Goal: Check status: Check status

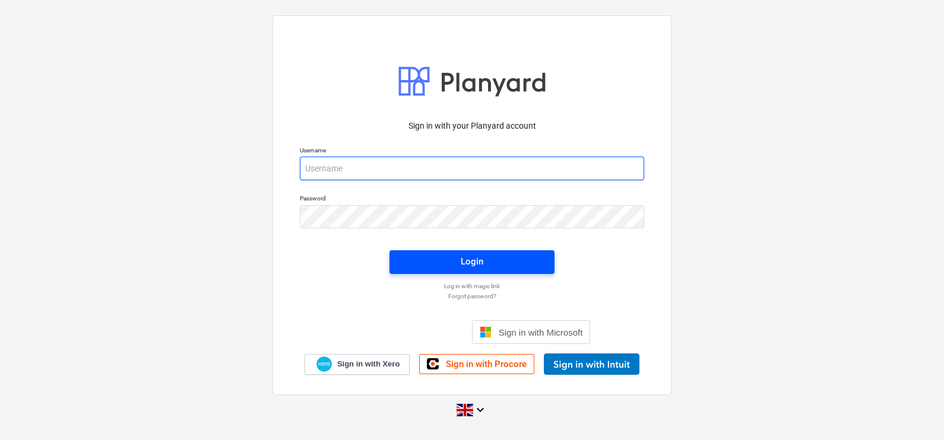
type input "[PERSON_NAME][EMAIL_ADDRESS][DOMAIN_NAME]"
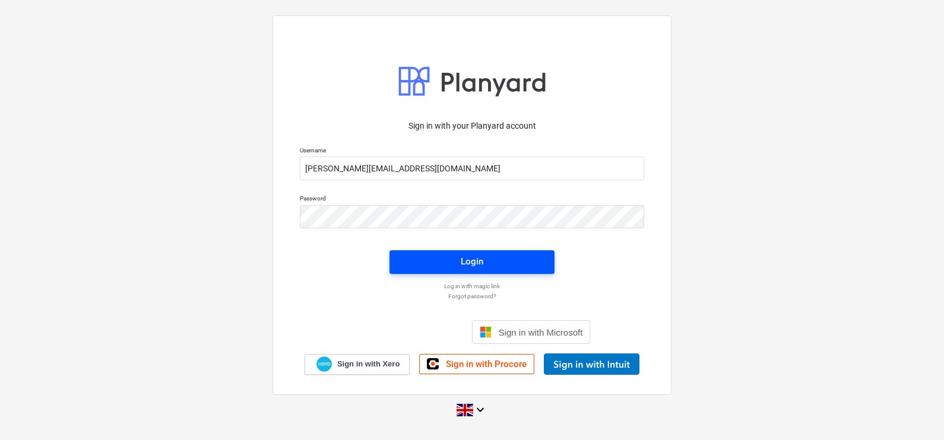
click at [462, 260] on div "Login" at bounding box center [472, 261] width 23 height 15
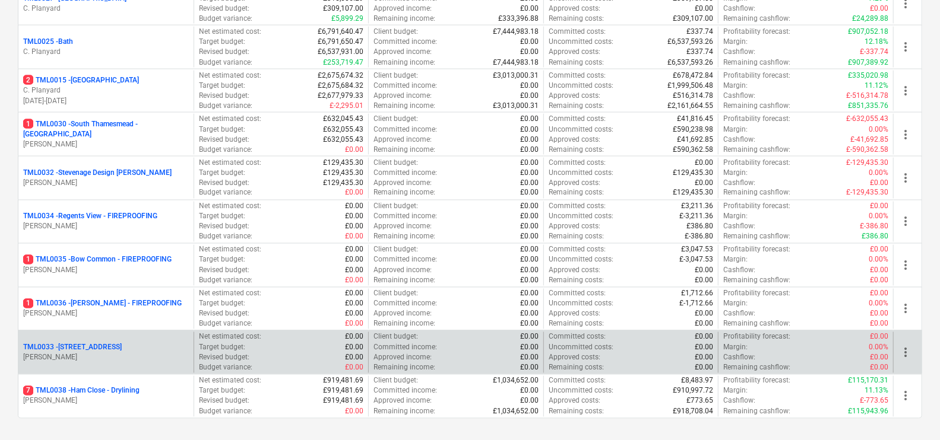
scroll to position [1261, 0]
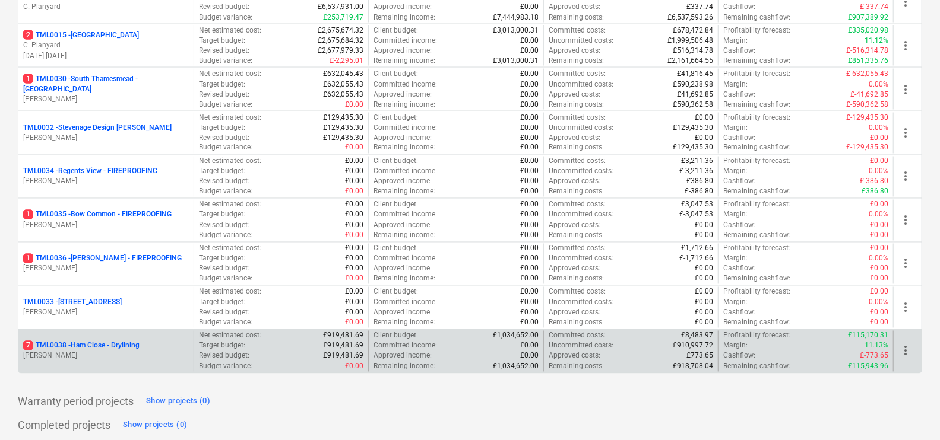
click at [113, 343] on p "7 TML0038 - Ham Close - Drylining" at bounding box center [81, 346] width 116 height 10
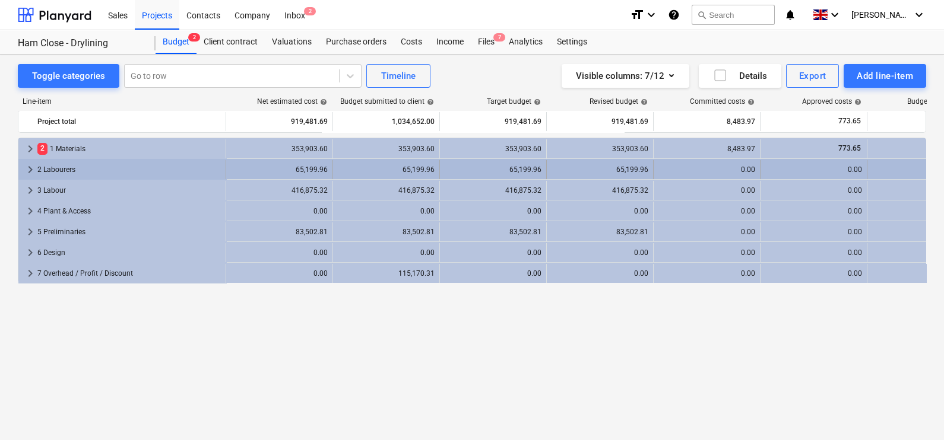
click at [30, 167] on span "keyboard_arrow_right" at bounding box center [30, 170] width 14 height 14
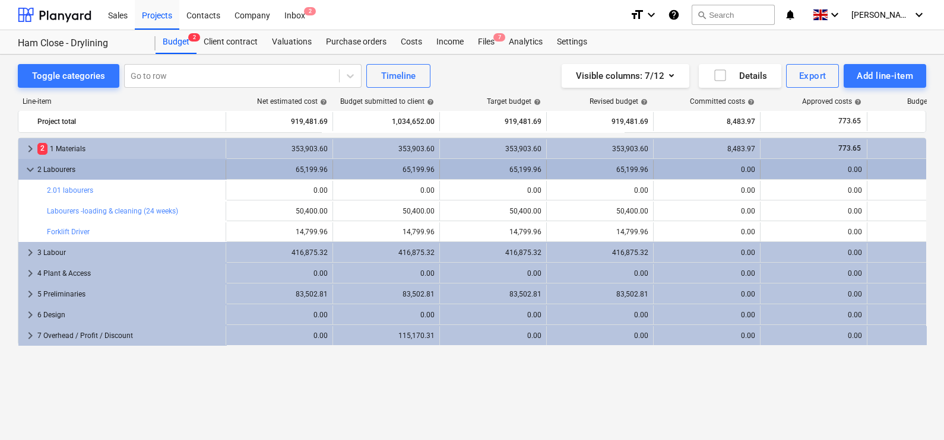
click at [31, 169] on span "keyboard_arrow_down" at bounding box center [30, 170] width 14 height 14
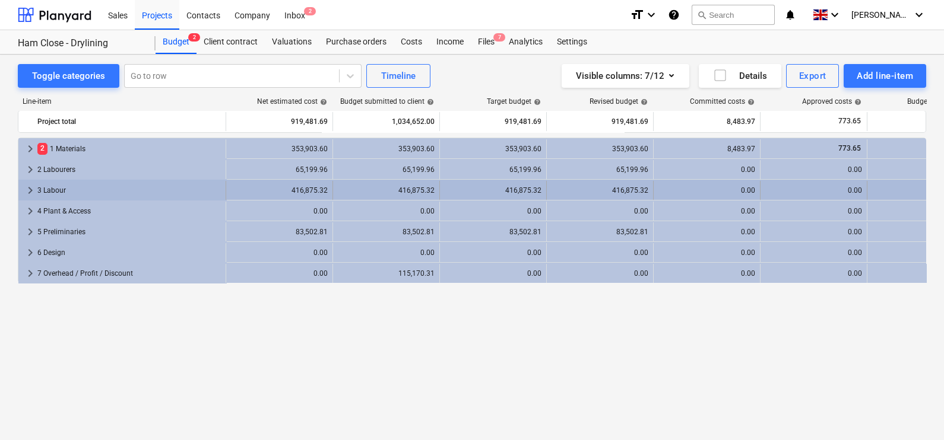
click at [30, 194] on span "keyboard_arrow_right" at bounding box center [30, 190] width 14 height 14
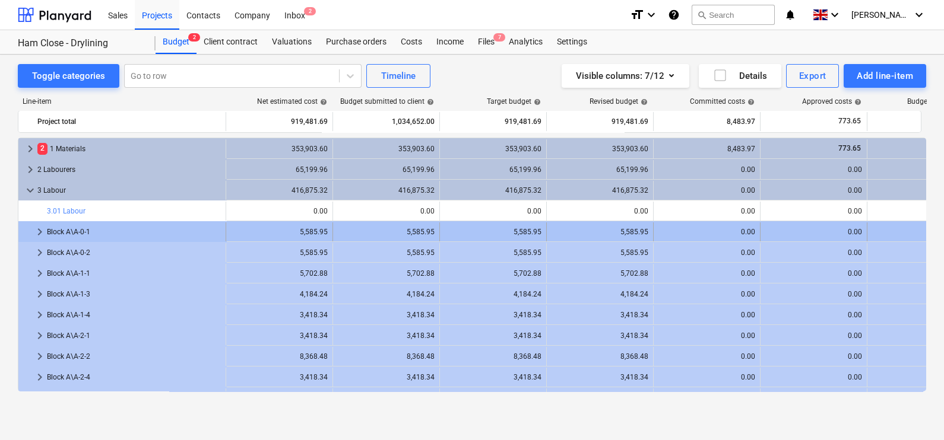
click at [36, 227] on span "keyboard_arrow_right" at bounding box center [40, 232] width 14 height 14
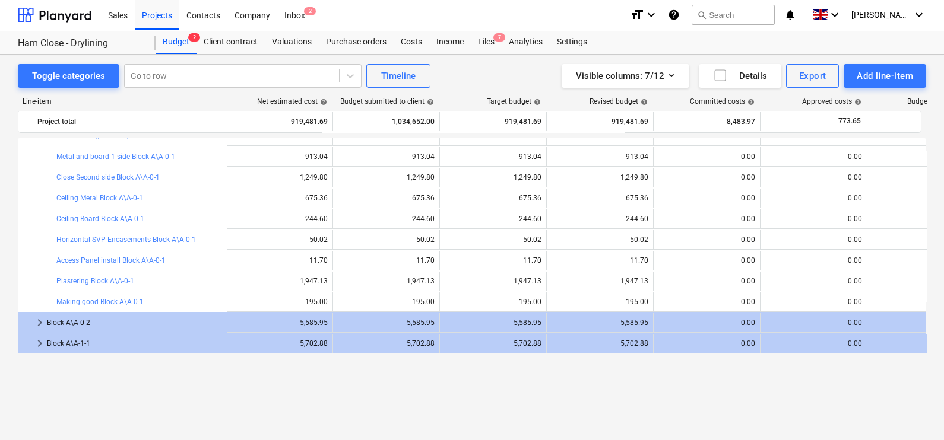
scroll to position [74, 0]
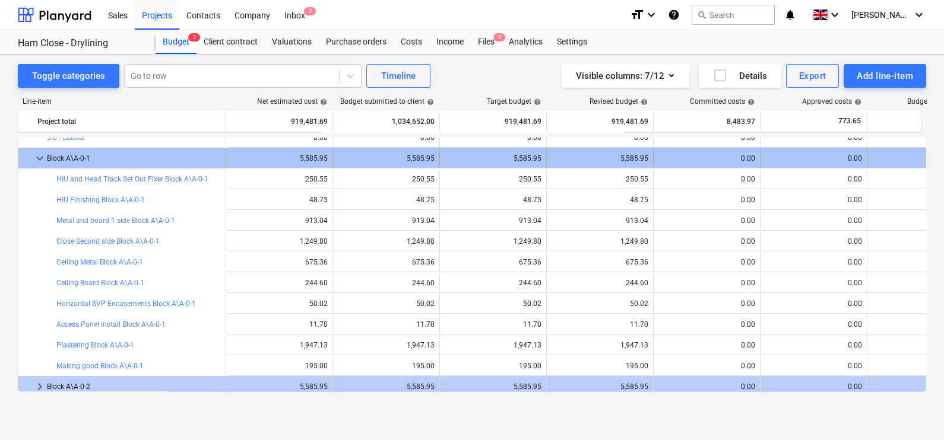
click at [42, 155] on span "keyboard_arrow_down" at bounding box center [40, 158] width 14 height 14
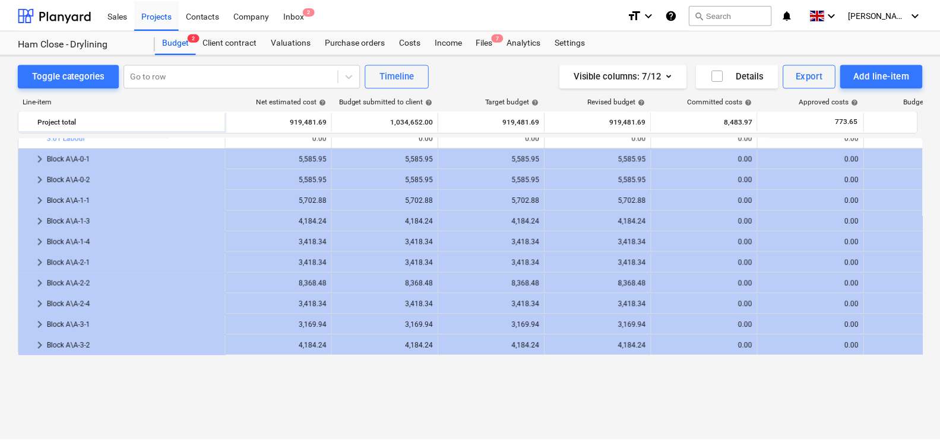
scroll to position [0, 0]
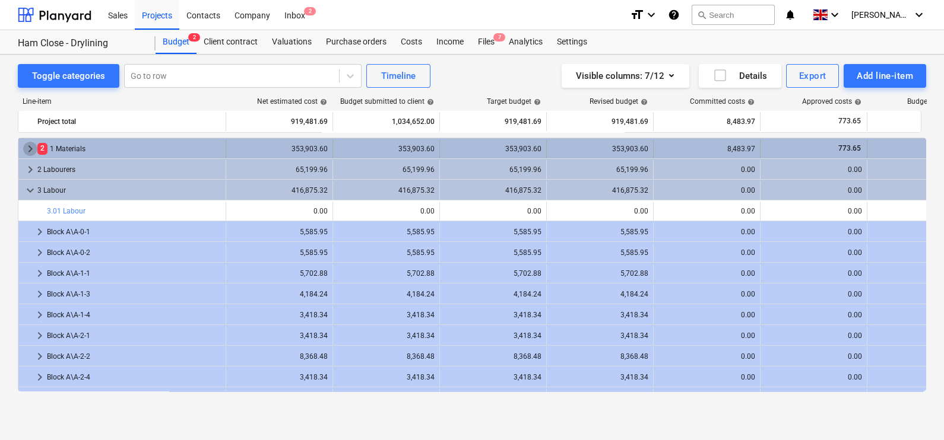
click at [31, 147] on span "keyboard_arrow_right" at bounding box center [30, 149] width 14 height 14
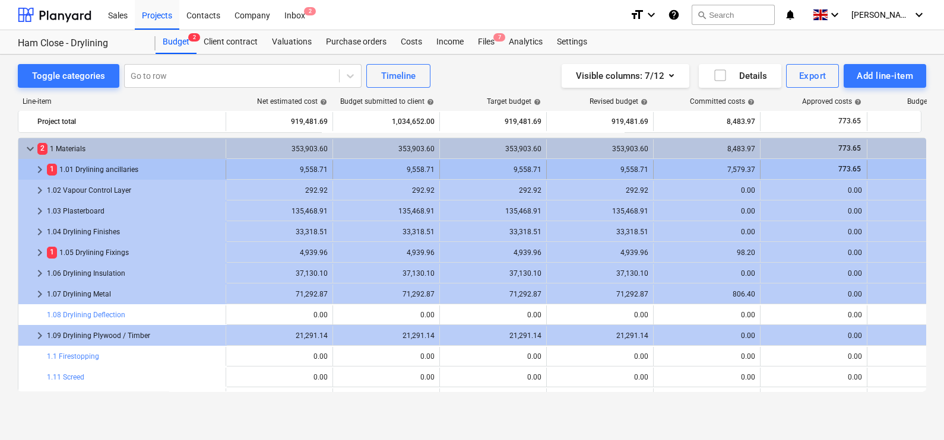
click at [37, 169] on span "keyboard_arrow_right" at bounding box center [40, 170] width 14 height 14
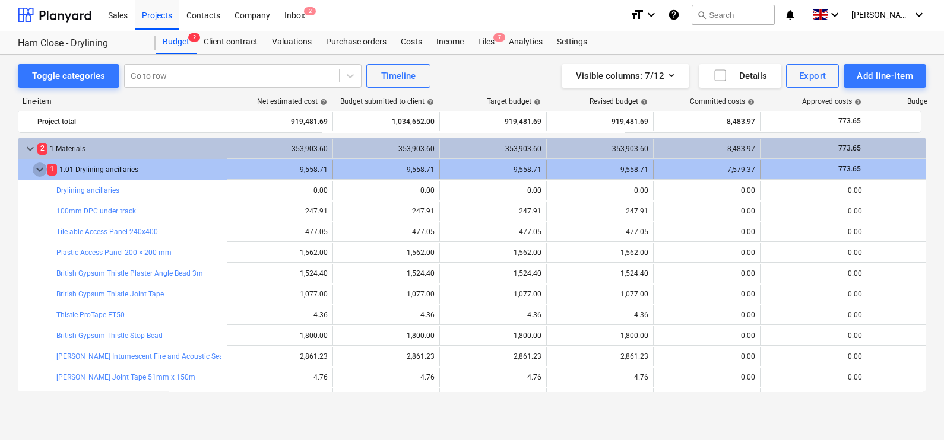
click at [39, 170] on span "keyboard_arrow_down" at bounding box center [40, 170] width 14 height 14
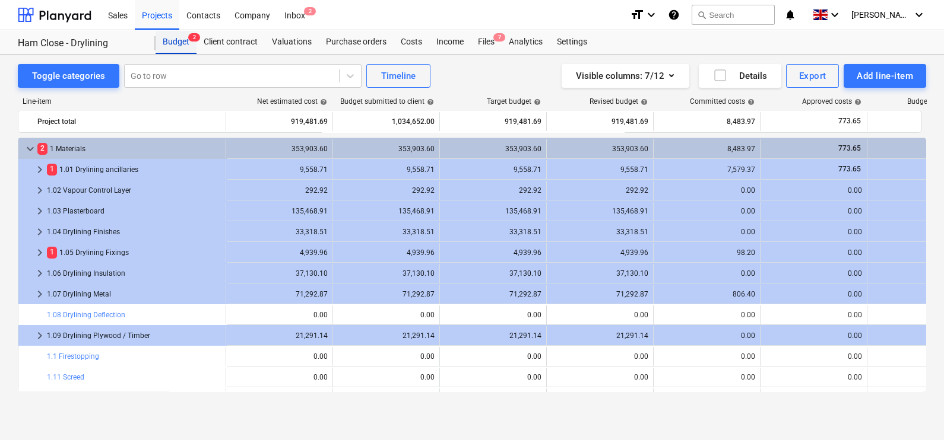
click at [176, 37] on div "Budget 2" at bounding box center [176, 42] width 41 height 24
click at [172, 40] on div "Budget 2" at bounding box center [176, 42] width 41 height 24
click at [148, 12] on div "Projects" at bounding box center [157, 14] width 45 height 30
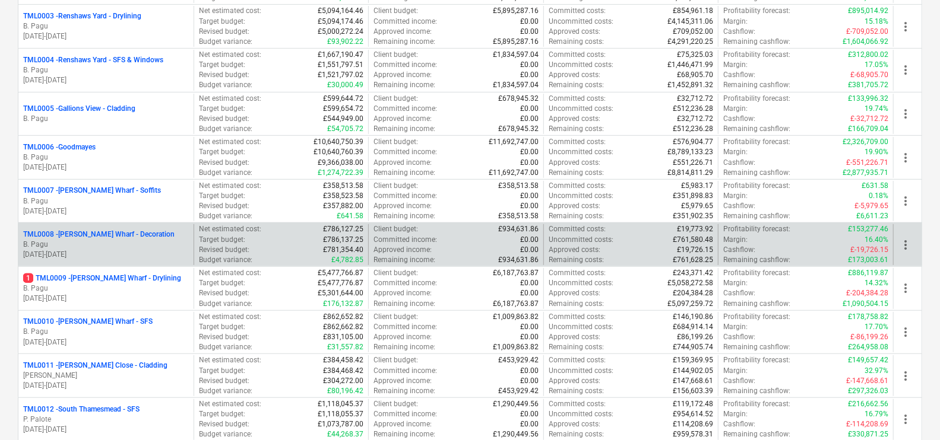
scroll to position [296, 0]
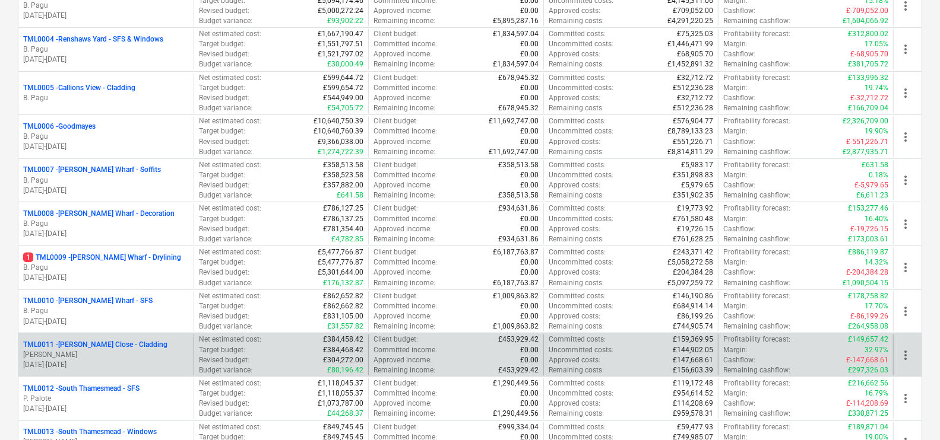
click at [99, 342] on p "TML0011 - [PERSON_NAME] Close - Cladding" at bounding box center [95, 345] width 144 height 10
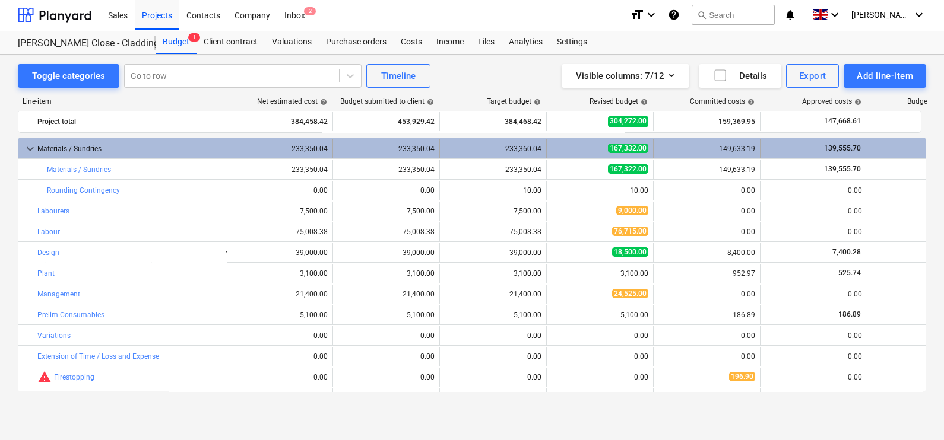
click at [725, 148] on div "149,633.19" at bounding box center [706, 149] width 97 height 8
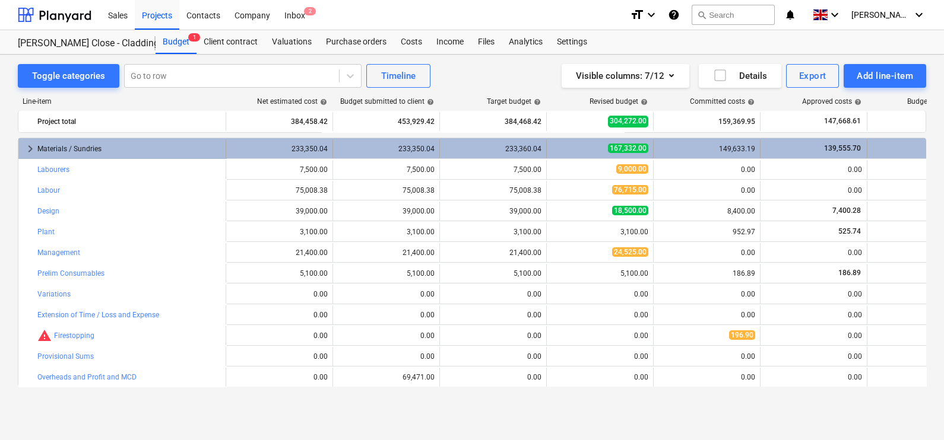
click at [30, 145] on span "keyboard_arrow_right" at bounding box center [30, 149] width 14 height 14
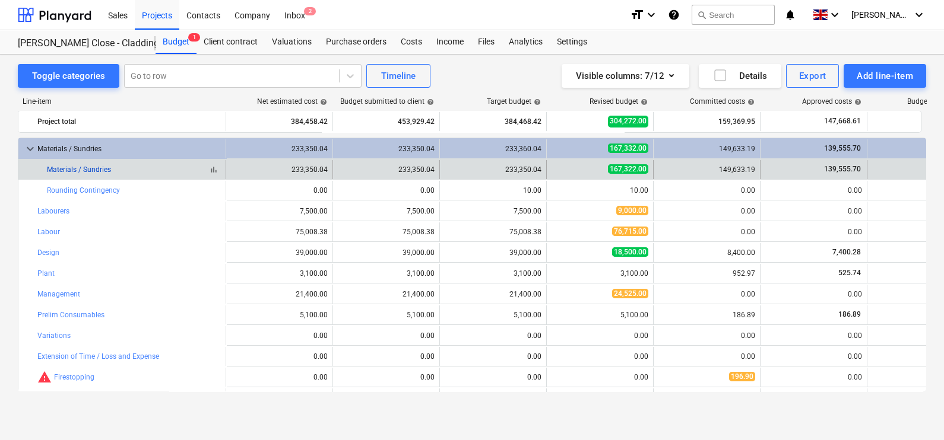
click at [89, 170] on link "Materials / Sundries" at bounding box center [79, 170] width 64 height 8
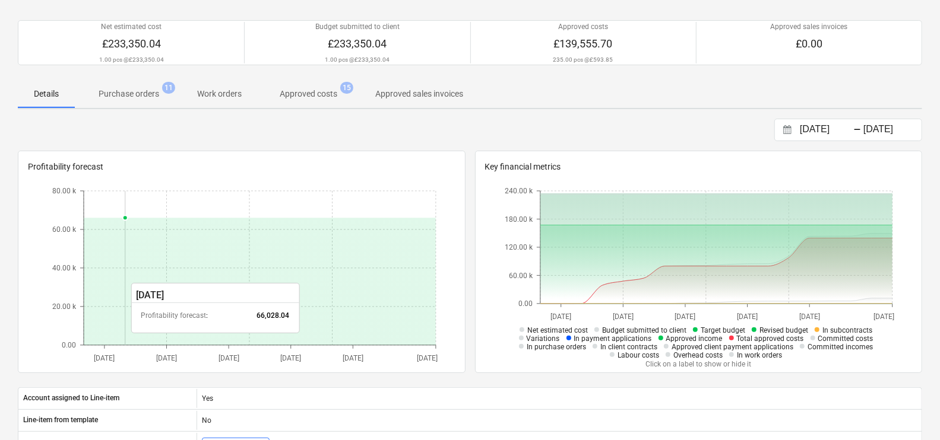
scroll to position [49, 0]
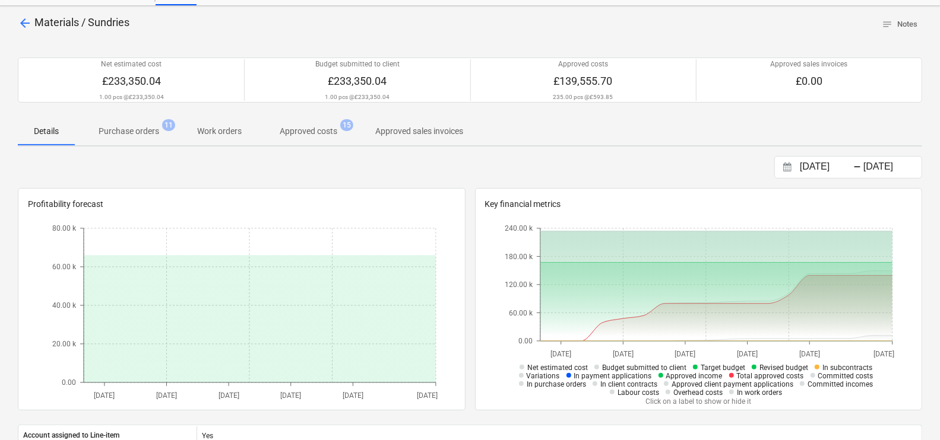
click at [148, 134] on p "Purchase orders" at bounding box center [129, 131] width 61 height 12
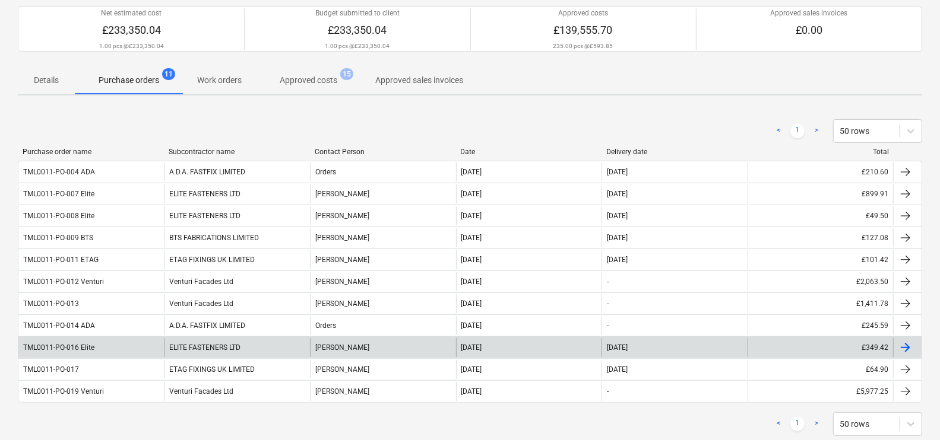
scroll to position [123, 0]
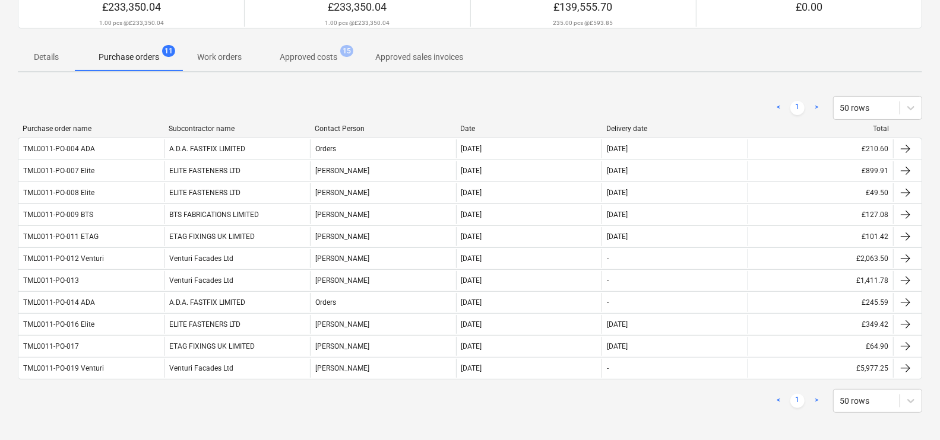
click at [813, 107] on link ">" at bounding box center [816, 108] width 14 height 14
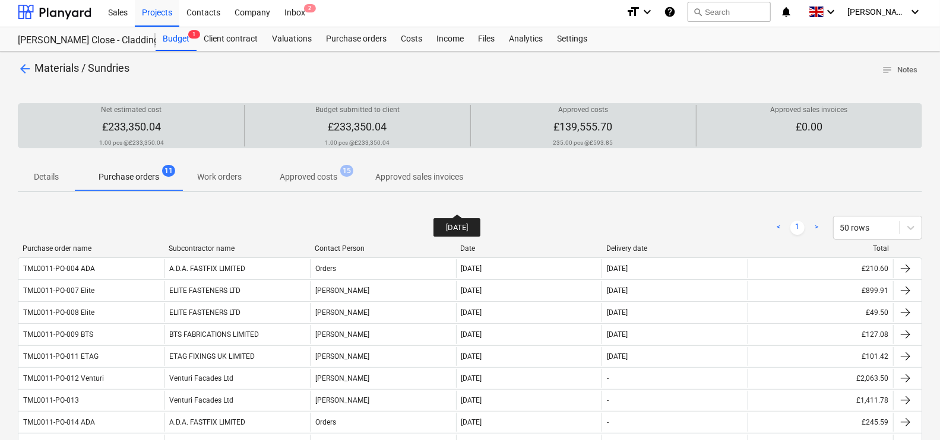
scroll to position [0, 0]
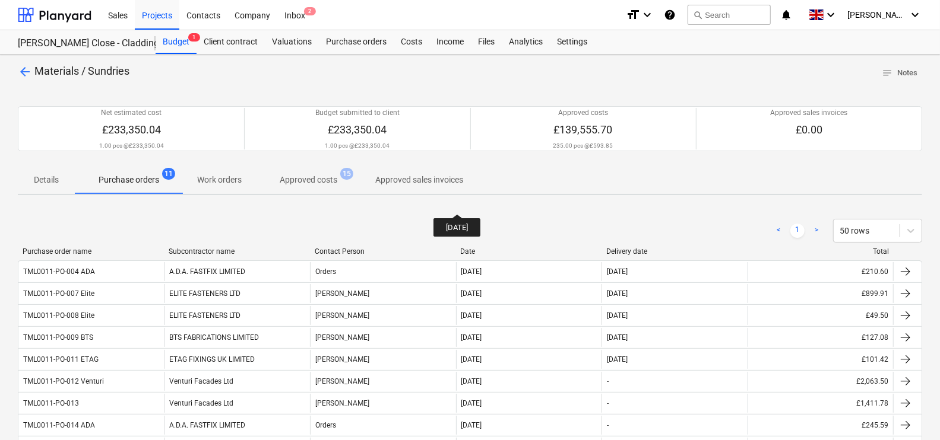
click at [302, 179] on p "Approved costs" at bounding box center [309, 180] width 58 height 12
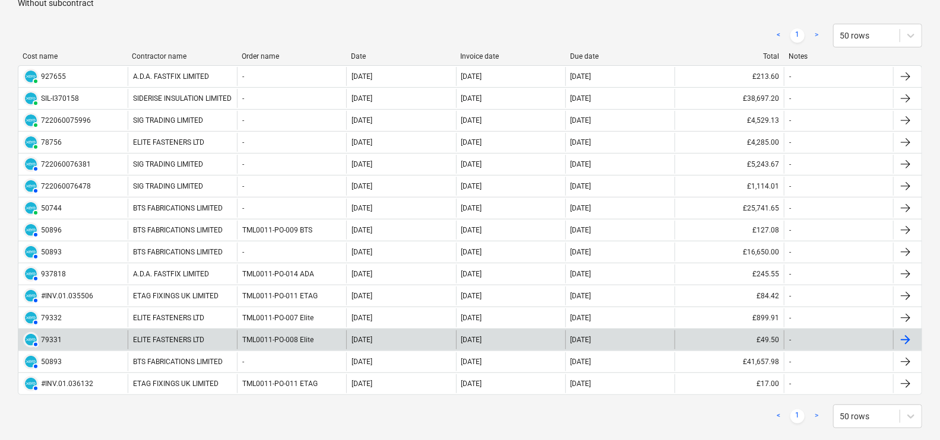
scroll to position [223, 0]
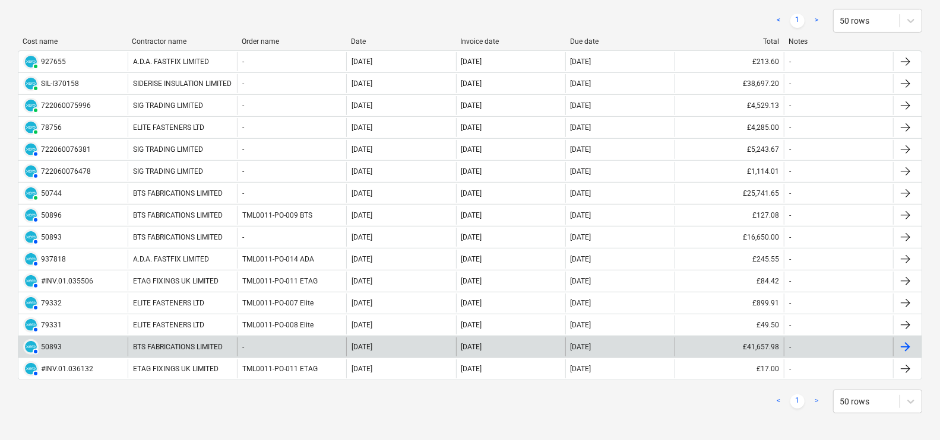
click at [164, 345] on div "BTS FABRICATIONS LIMITED" at bounding box center [182, 347] width 109 height 19
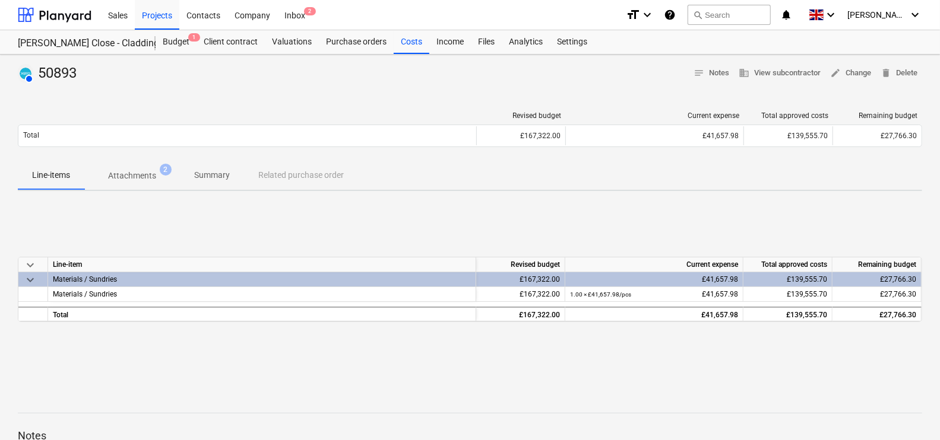
click at [26, 278] on span "keyboard_arrow_down" at bounding box center [30, 280] width 14 height 14
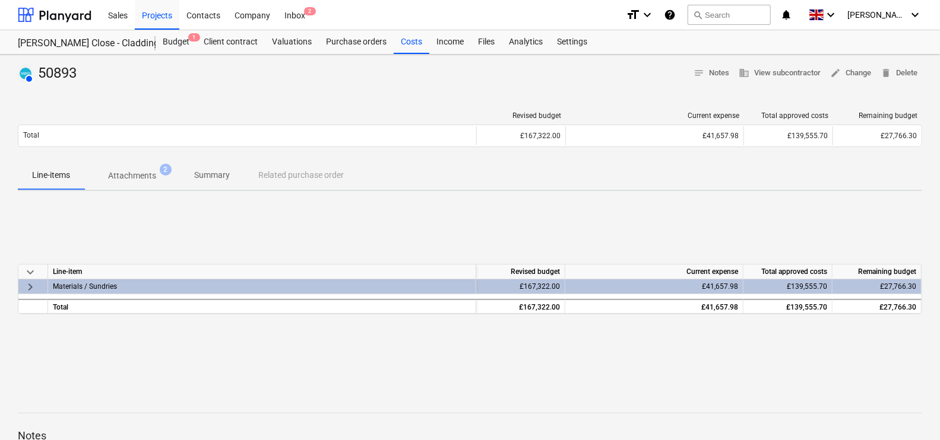
click at [33, 286] on span "keyboard_arrow_right" at bounding box center [30, 287] width 14 height 14
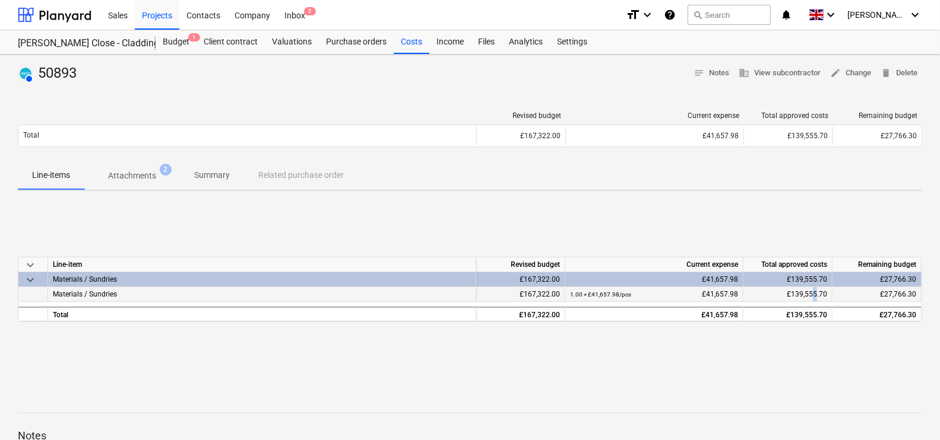
click at [816, 291] on span "£139,555.70" at bounding box center [807, 294] width 40 height 8
drag, startPoint x: 816, startPoint y: 291, endPoint x: 883, endPoint y: 292, distance: 67.1
click at [883, 292] on span "£27,766.30" at bounding box center [898, 294] width 36 height 8
drag, startPoint x: 883, startPoint y: 292, endPoint x: 760, endPoint y: 199, distance: 153.9
click at [760, 199] on div "AUTHORISED 50893 notes Notes business View subcontractor edit Change delete Del…" at bounding box center [470, 310] width 940 height 510
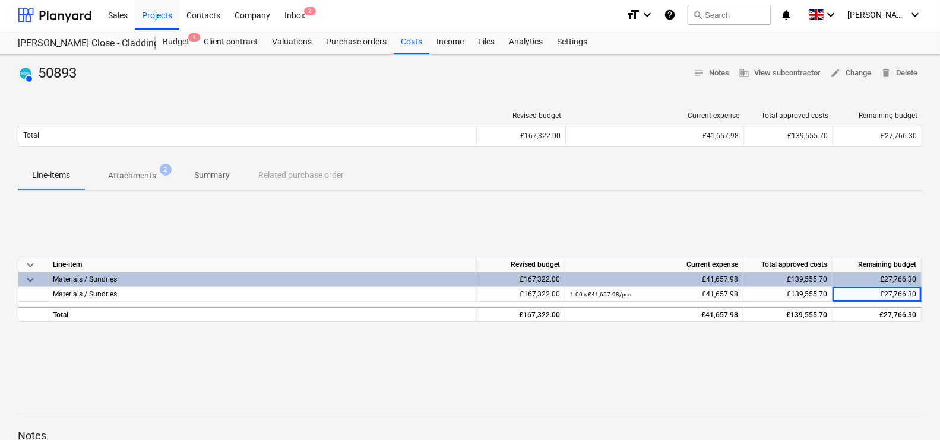
click at [132, 168] on span "Attachments 2" at bounding box center [132, 175] width 96 height 21
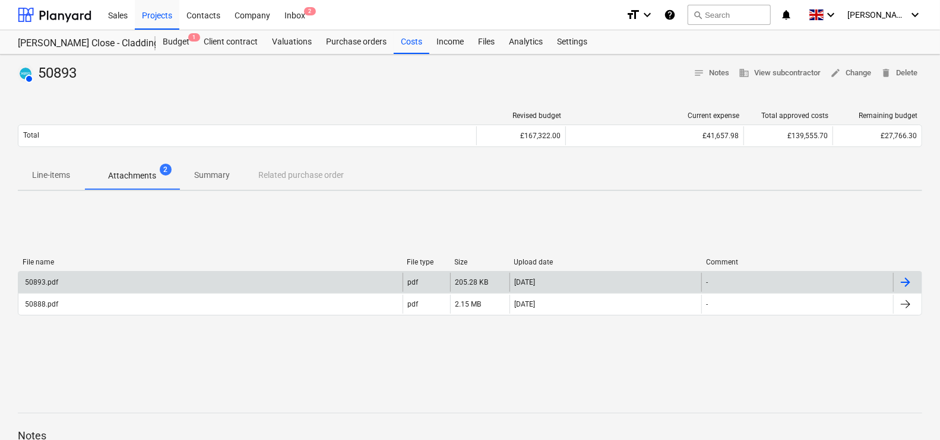
click at [60, 282] on div "50893.pdf" at bounding box center [210, 282] width 384 height 19
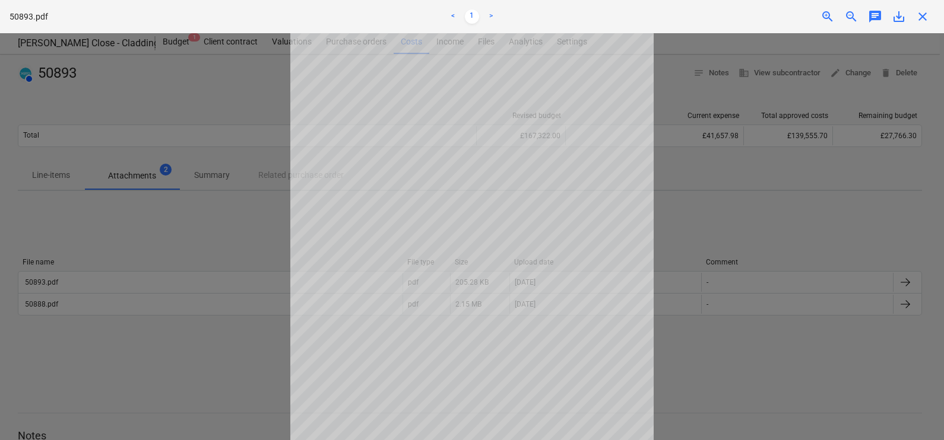
scroll to position [65, 0]
click at [261, 263] on div at bounding box center [472, 236] width 944 height 407
click at [930, 13] on div "close" at bounding box center [923, 16] width 24 height 14
drag, startPoint x: 924, startPoint y: 13, endPoint x: 933, endPoint y: 14, distance: 8.3
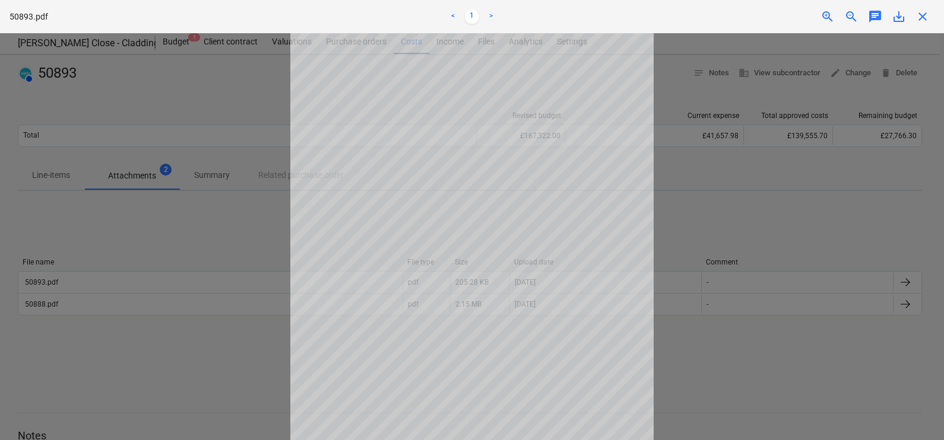
click at [926, 14] on span "close" at bounding box center [922, 16] width 14 height 14
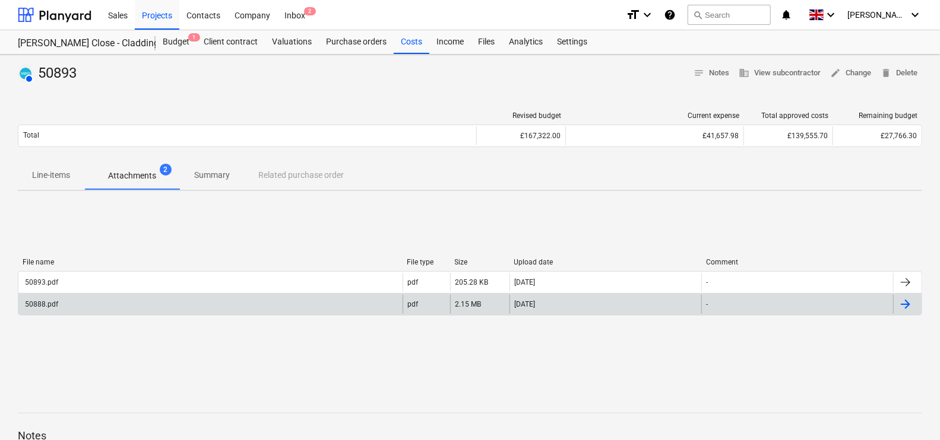
click at [41, 303] on div "50888.pdf" at bounding box center [40, 304] width 35 height 8
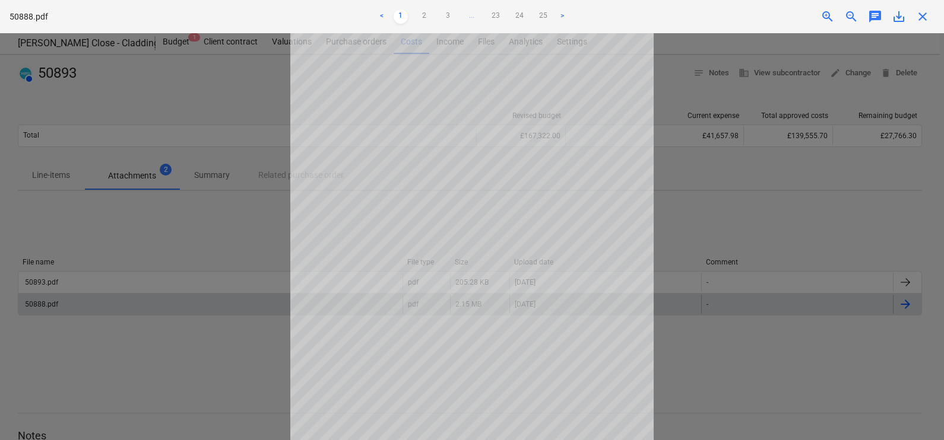
scroll to position [65, 0]
click at [730, 225] on div at bounding box center [472, 236] width 944 height 407
click at [921, 14] on span "close" at bounding box center [922, 16] width 14 height 14
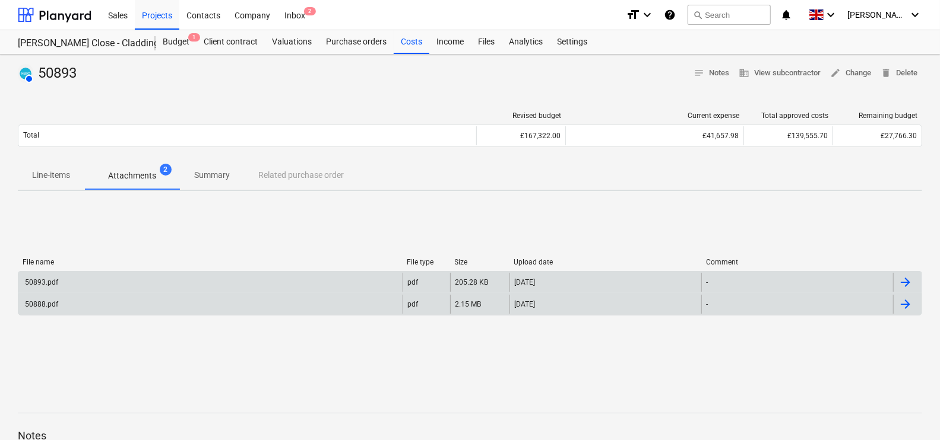
click at [47, 283] on div "50893.pdf" at bounding box center [40, 282] width 35 height 8
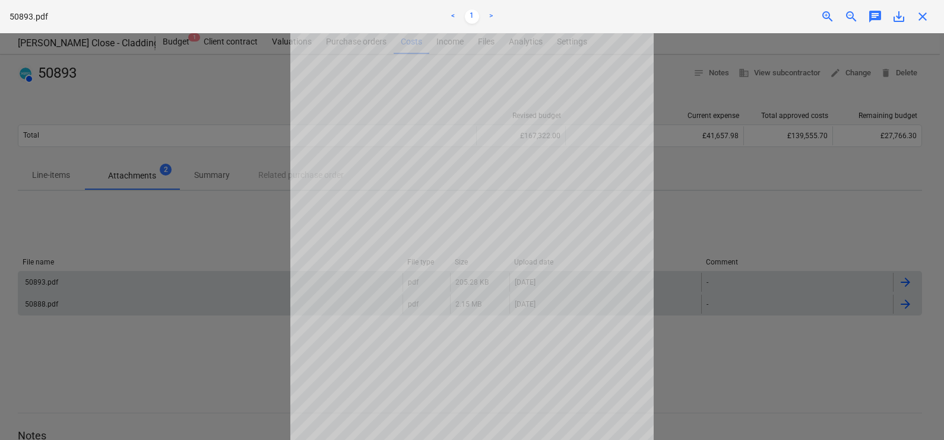
click at [923, 18] on span "close" at bounding box center [922, 16] width 14 height 14
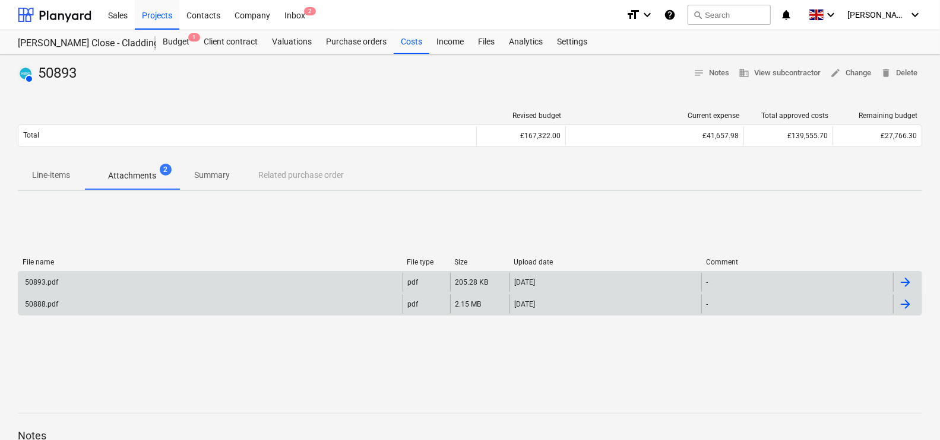
click at [46, 300] on div "50888.pdf" at bounding box center [40, 304] width 35 height 8
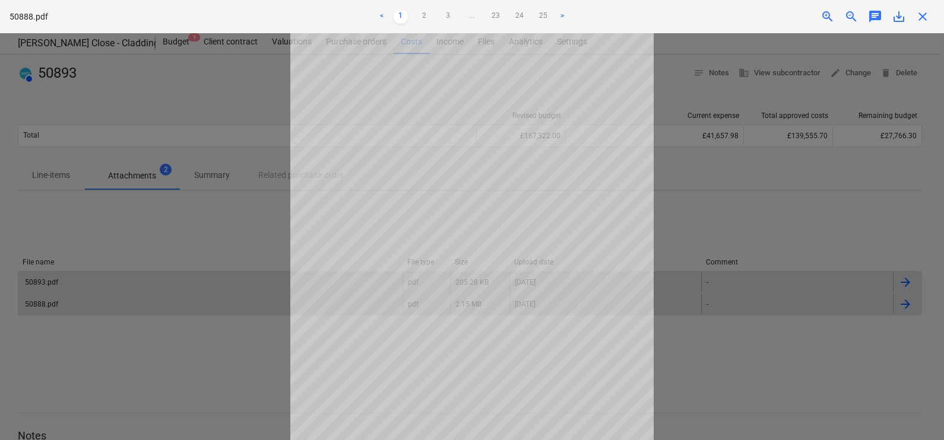
click at [567, 16] on link ">" at bounding box center [562, 16] width 14 height 14
click at [564, 17] on link ">" at bounding box center [562, 16] width 14 height 14
click at [571, 17] on link ">" at bounding box center [574, 16] width 14 height 14
click at [571, 17] on link "25" at bounding box center [567, 16] width 14 height 14
click at [571, 17] on ul "< 1 2 3 ... 23 24 25 >" at bounding box center [472, 16] width 308 height 14
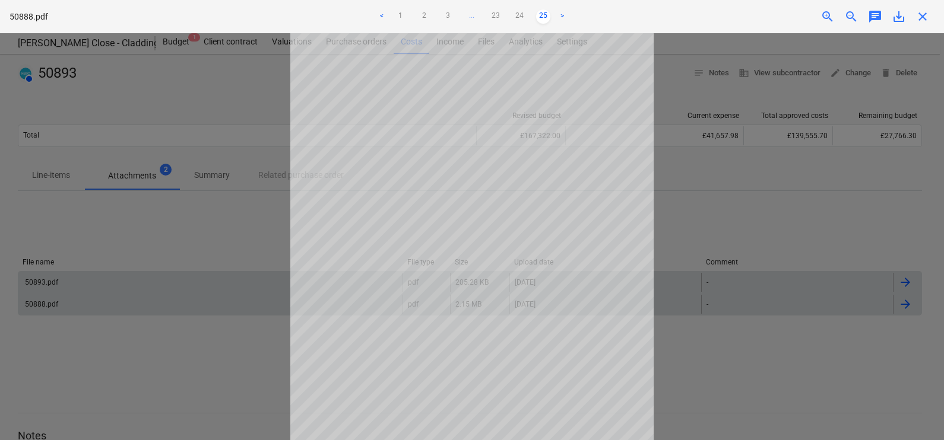
drag, startPoint x: 571, startPoint y: 17, endPoint x: 788, endPoint y: 191, distance: 277.8
click at [791, 187] on div at bounding box center [472, 236] width 944 height 407
click at [383, 15] on link "<" at bounding box center [382, 16] width 14 height 14
click at [385, 15] on link "<" at bounding box center [382, 16] width 14 height 14
click at [385, 15] on link "1" at bounding box center [389, 16] width 14 height 14
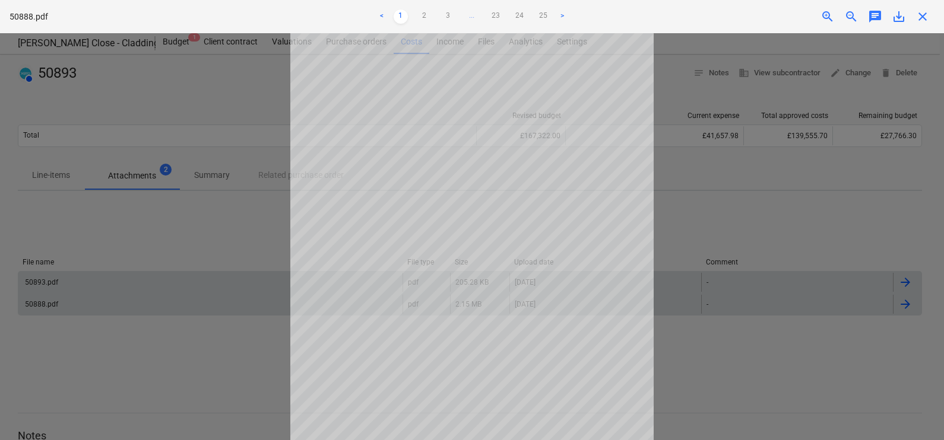
click at [809, 366] on div at bounding box center [472, 236] width 944 height 407
click at [823, 350] on div at bounding box center [472, 236] width 944 height 407
click at [383, 15] on link "<" at bounding box center [382, 16] width 14 height 14
click at [383, 16] on link "<" at bounding box center [382, 16] width 14 height 14
click at [383, 17] on link "<" at bounding box center [382, 16] width 14 height 14
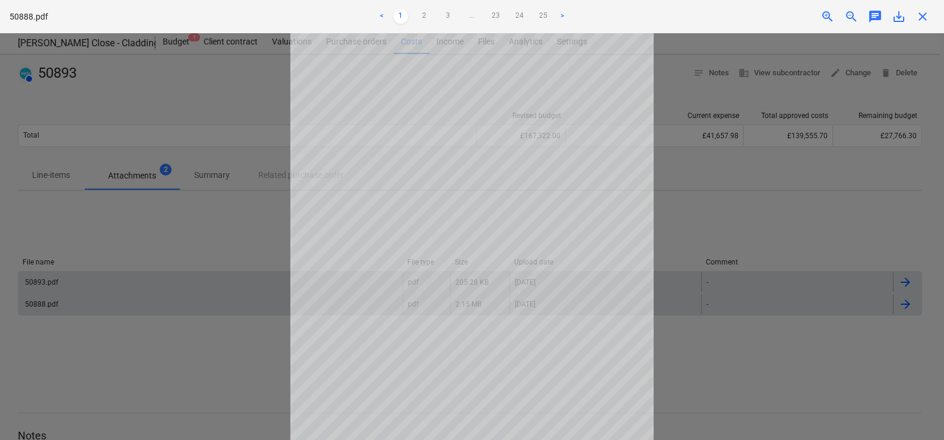
click at [559, 15] on link ">" at bounding box center [562, 16] width 14 height 14
click at [560, 15] on link ">" at bounding box center [562, 16] width 14 height 14
click at [560, 15] on link "25" at bounding box center [555, 16] width 14 height 14
click at [561, 15] on link ">" at bounding box center [562, 16] width 14 height 14
click at [926, 14] on span "close" at bounding box center [922, 16] width 14 height 14
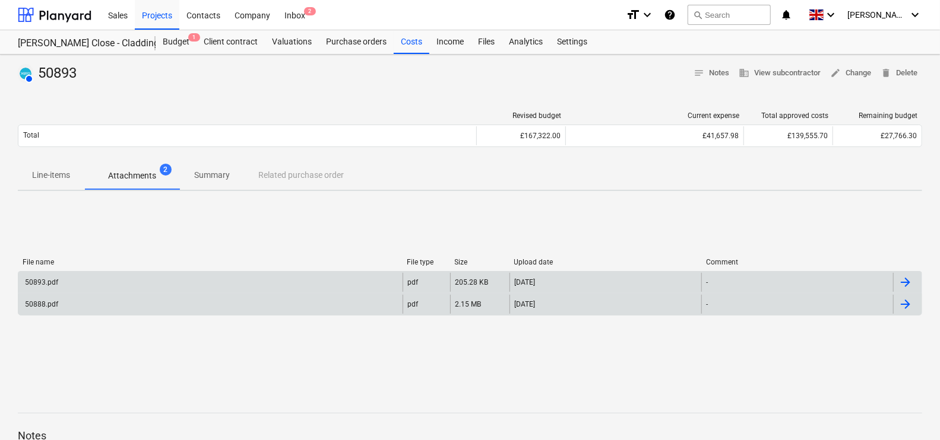
click at [43, 303] on div "50888.pdf" at bounding box center [40, 304] width 35 height 8
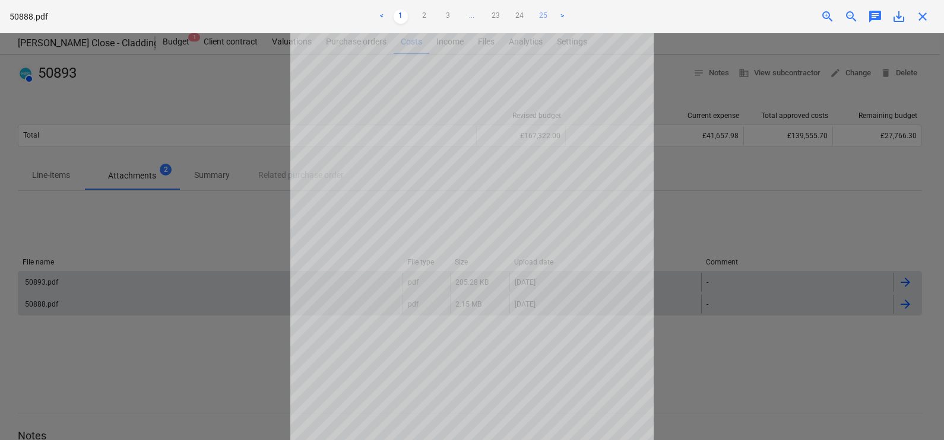
click at [544, 15] on link "25" at bounding box center [543, 16] width 14 height 14
click at [254, 338] on div at bounding box center [472, 236] width 944 height 407
click at [928, 9] on div "50888.pdf < 1 2 3 ... 23 24 25 > zoom_in zoom_out chat 0 save_alt close" at bounding box center [472, 16] width 944 height 33
click at [926, 10] on span "close" at bounding box center [922, 16] width 14 height 14
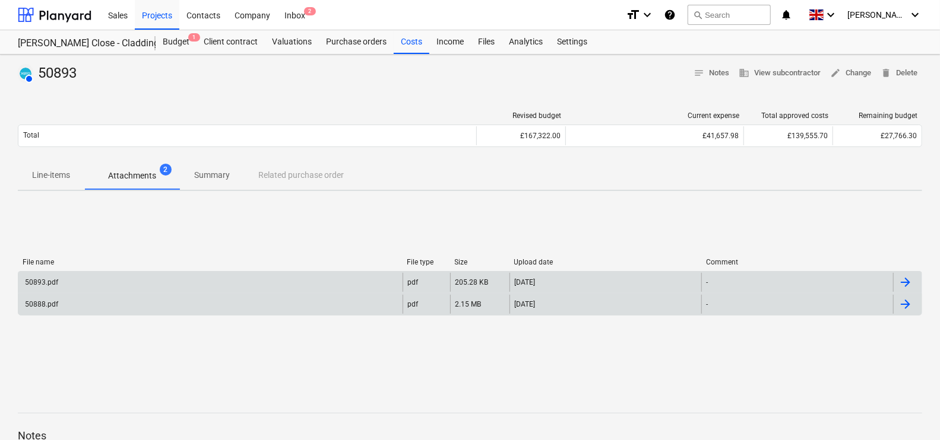
click at [925, 12] on div "Sales Projects Contacts Company Inbox 2 format_size keyboard_arrow_down help se…" at bounding box center [470, 15] width 940 height 30
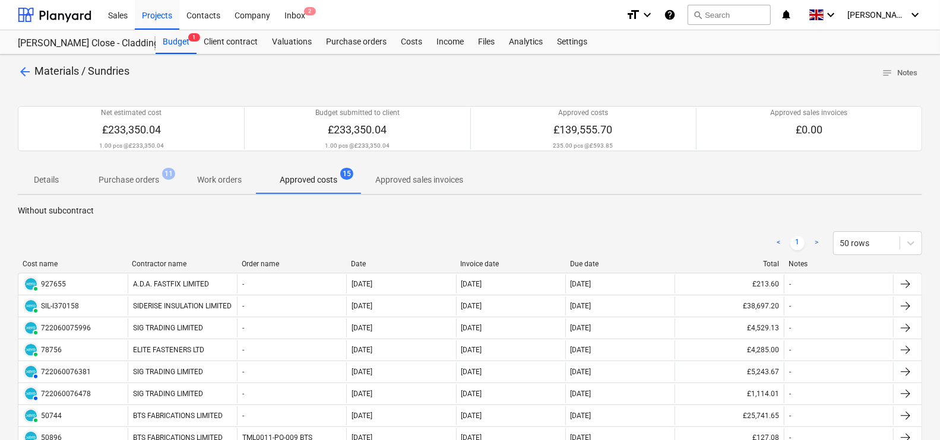
click at [322, 176] on p "Approved costs" at bounding box center [309, 180] width 58 height 12
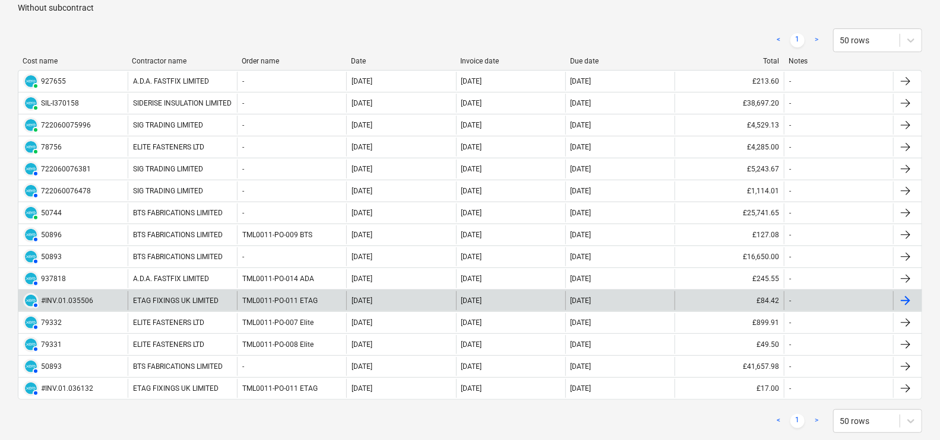
scroll to position [223, 0]
